Goal: Information Seeking & Learning: Check status

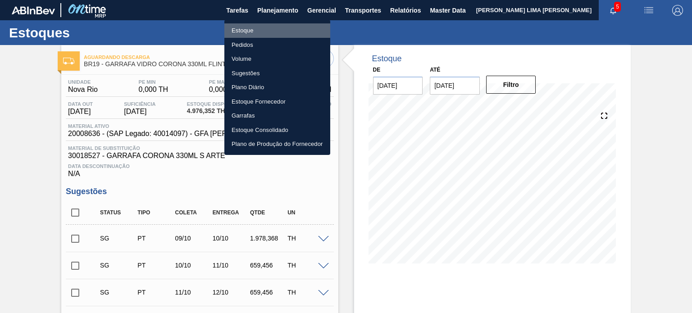
click at [252, 25] on li "Estoque" at bounding box center [277, 30] width 106 height 14
click at [248, 29] on li "Estoque" at bounding box center [277, 30] width 106 height 14
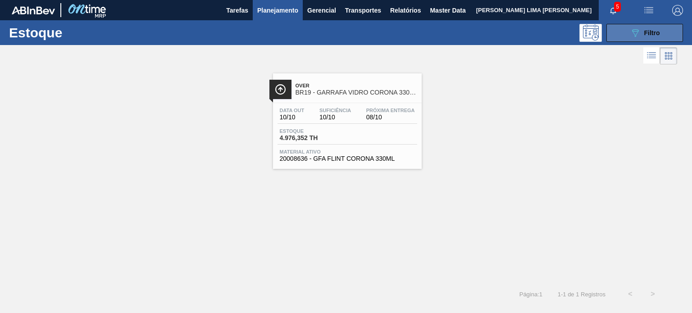
click at [629, 32] on button "089F7B8B-B2A5-4AFE-B5C0-19BA573D28AC Filtro" at bounding box center [644, 33] width 77 height 18
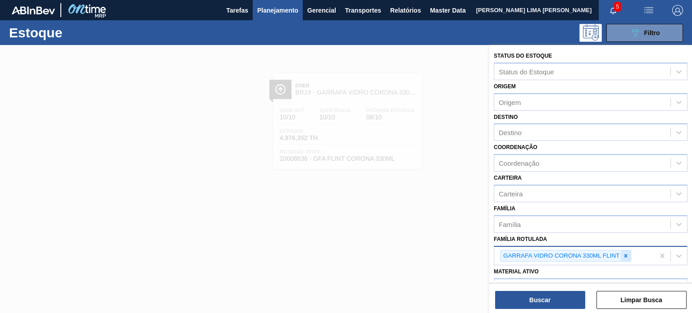
click at [629, 257] on div at bounding box center [626, 256] width 10 height 11
paste Rotulada "GARRAFA VIDRO STELLA 330ML"
type Rotulada "GARRAFA VIDRO STELLA 330ML"
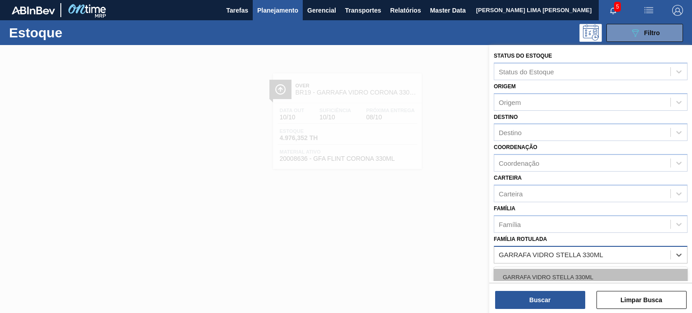
click at [586, 273] on div "GARRAFA VIDRO STELLA 330ML" at bounding box center [591, 277] width 194 height 17
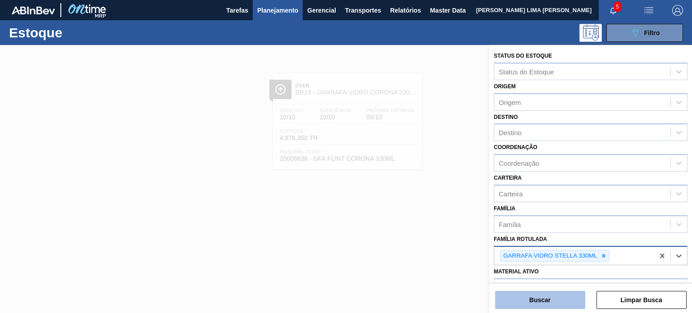
click at [566, 293] on button "Buscar" at bounding box center [540, 300] width 90 height 18
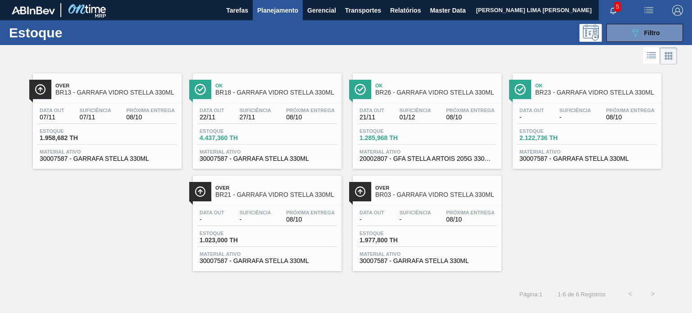
click at [423, 247] on div "Data out - Suficiência - Próxima Entrega 08/10 Estoque 1.977,800 TH Material at…" at bounding box center [427, 235] width 149 height 61
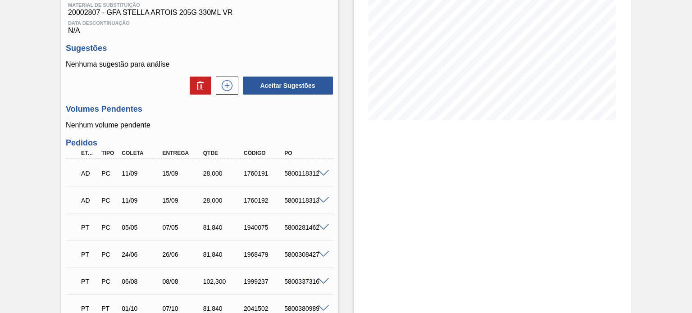
scroll to position [27, 0]
